Goal: Transaction & Acquisition: Subscribe to service/newsletter

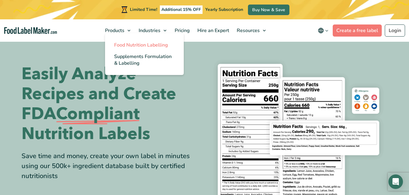
click at [122, 47] on span "Food Nutrition Labelling" at bounding box center [141, 45] width 54 height 7
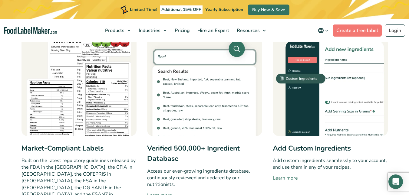
scroll to position [315, 0]
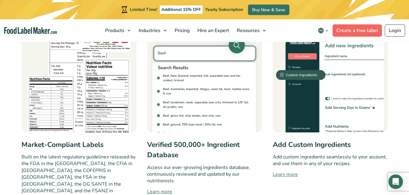
drag, startPoint x: 412, startPoint y: 45, endPoint x: 364, endPoint y: 32, distance: 49.0
drag, startPoint x: 364, startPoint y: 32, endPoint x: 356, endPoint y: 30, distance: 8.2
click at [356, 30] on link "Create a free label" at bounding box center [357, 31] width 49 height 12
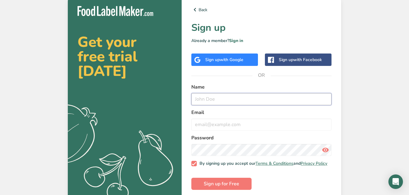
click at [215, 102] on input "text" at bounding box center [262, 99] width 140 height 12
type input "jen rose"
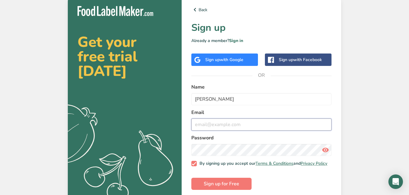
click at [197, 123] on input "email" at bounding box center [262, 125] width 140 height 12
type input "bjallusy@yahoo.com"
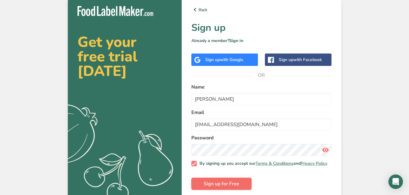
click at [213, 188] on span "Sign up for Free" at bounding box center [221, 184] width 35 height 7
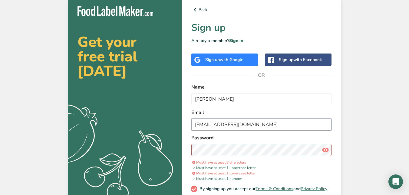
click at [272, 130] on input "bjallusy@yahoo.com" at bounding box center [262, 125] width 140 height 12
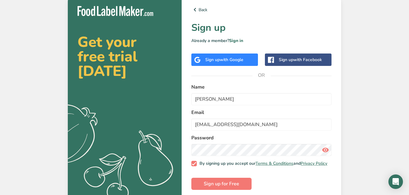
click at [327, 153] on icon at bounding box center [325, 150] width 7 height 11
click at [242, 190] on button "Sign up for Free" at bounding box center [222, 184] width 60 height 12
